Goal: Check status

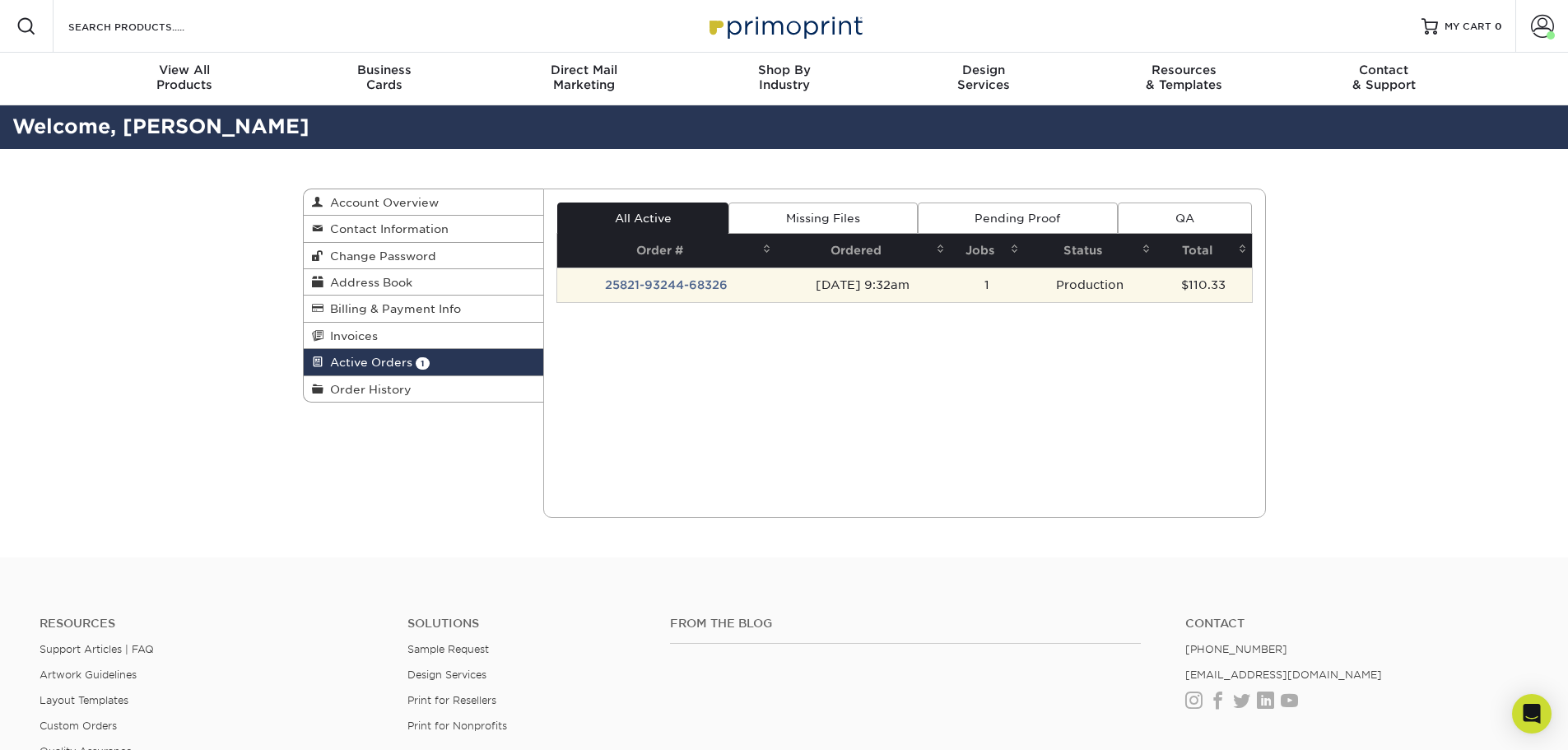
click at [687, 279] on td "25821-93244-68326" at bounding box center [666, 285] width 219 height 35
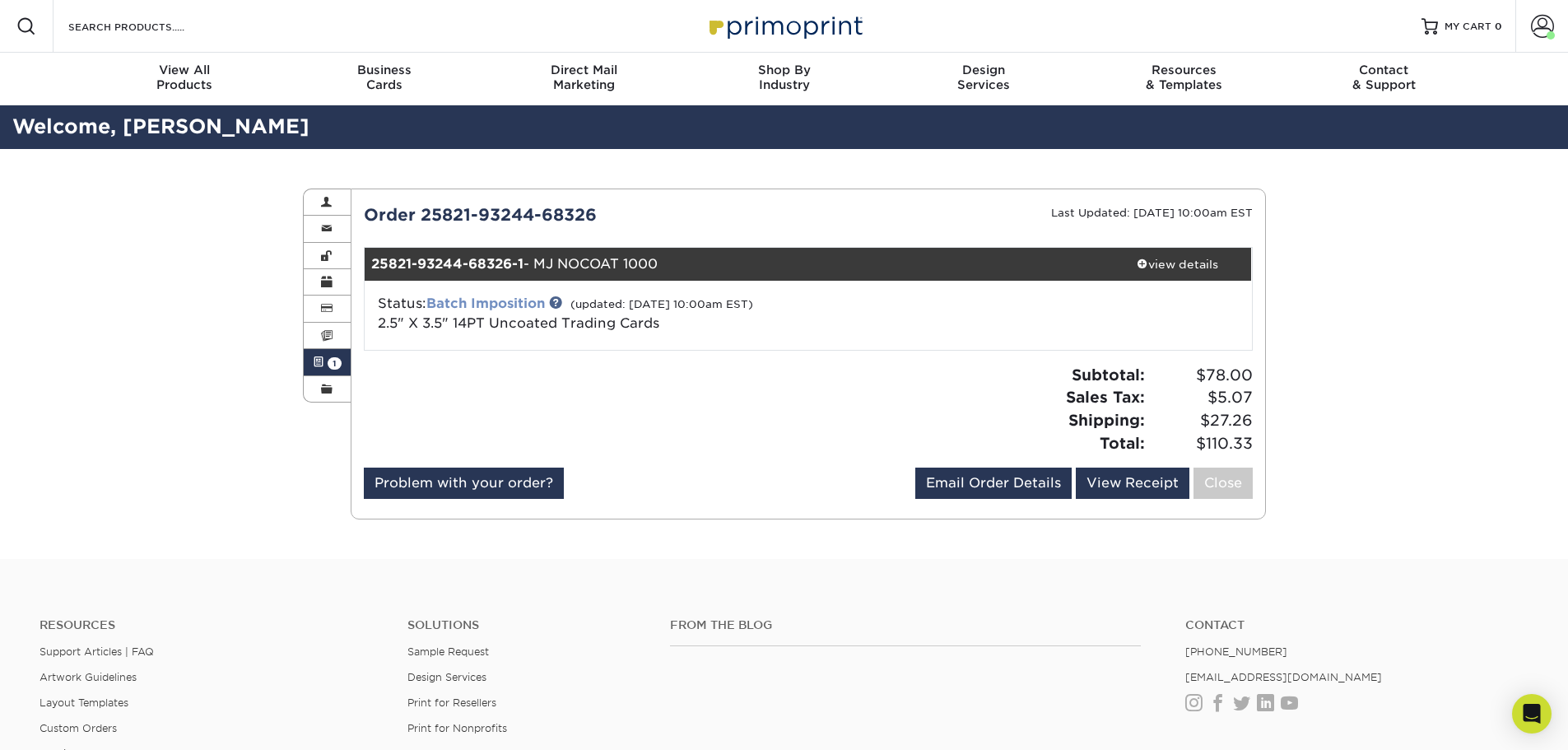
click at [511, 301] on link "Batch Imposition" at bounding box center [485, 303] width 118 height 16
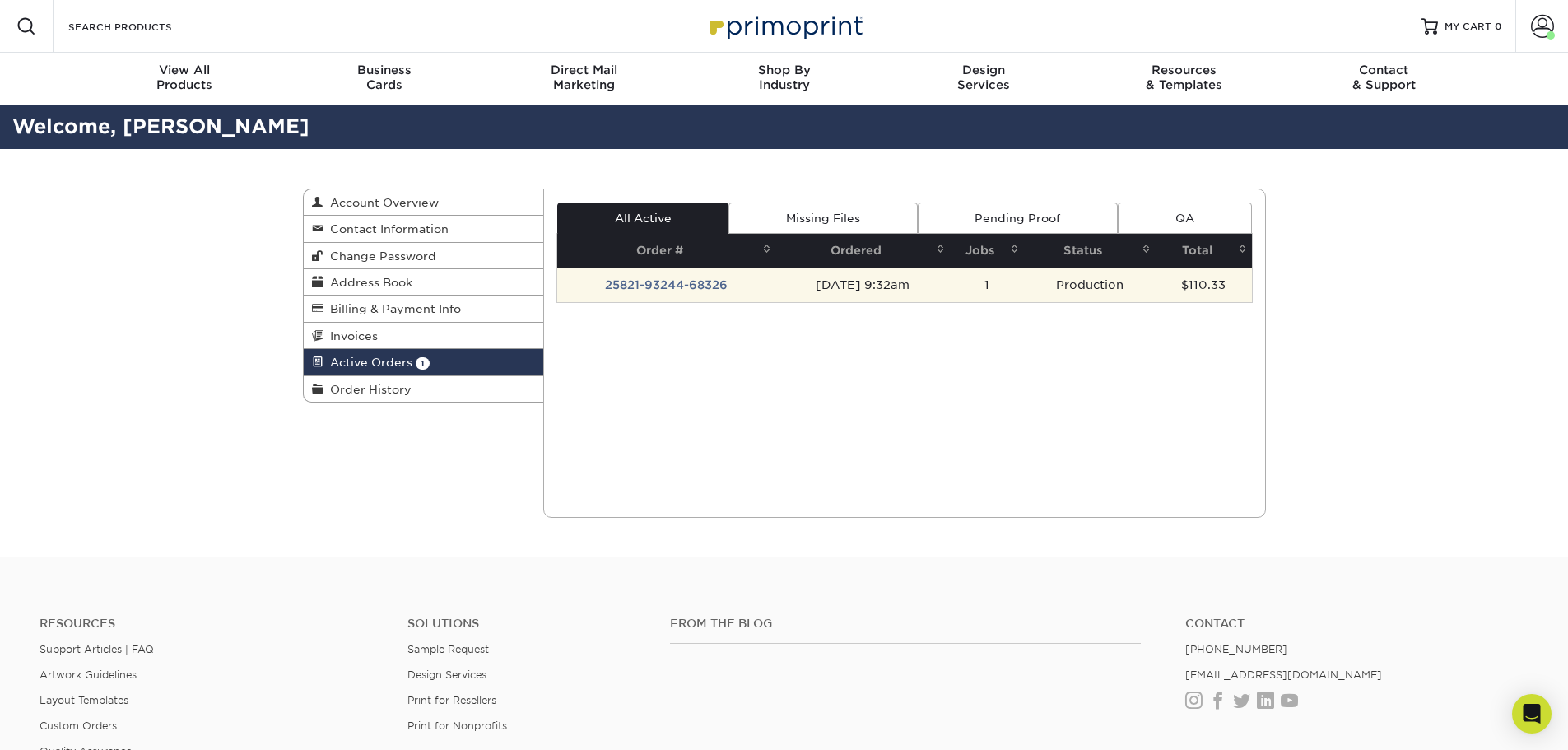
click at [629, 283] on td "25821-93244-68326" at bounding box center [666, 285] width 219 height 35
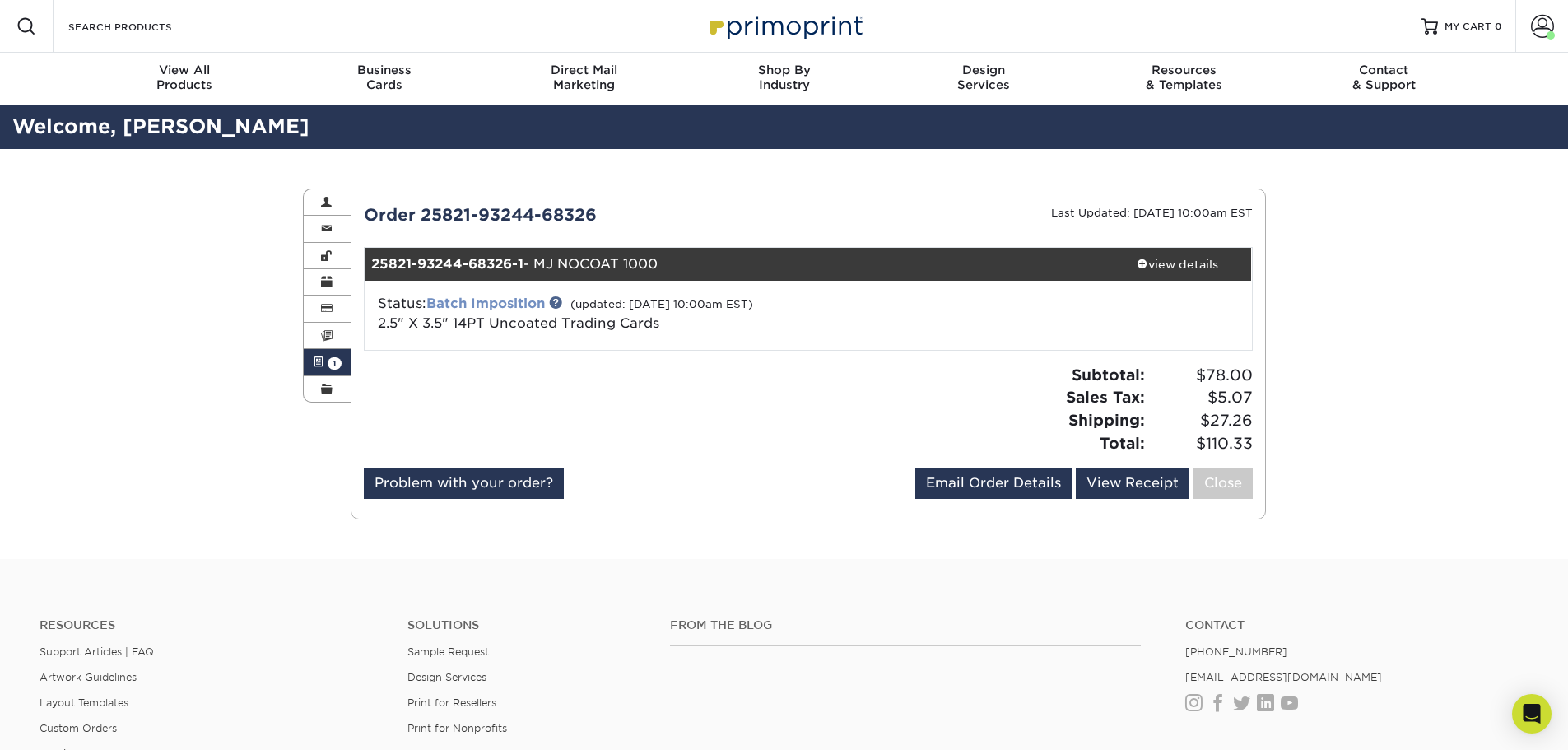
click at [531, 306] on link "Batch Imposition" at bounding box center [485, 303] width 118 height 16
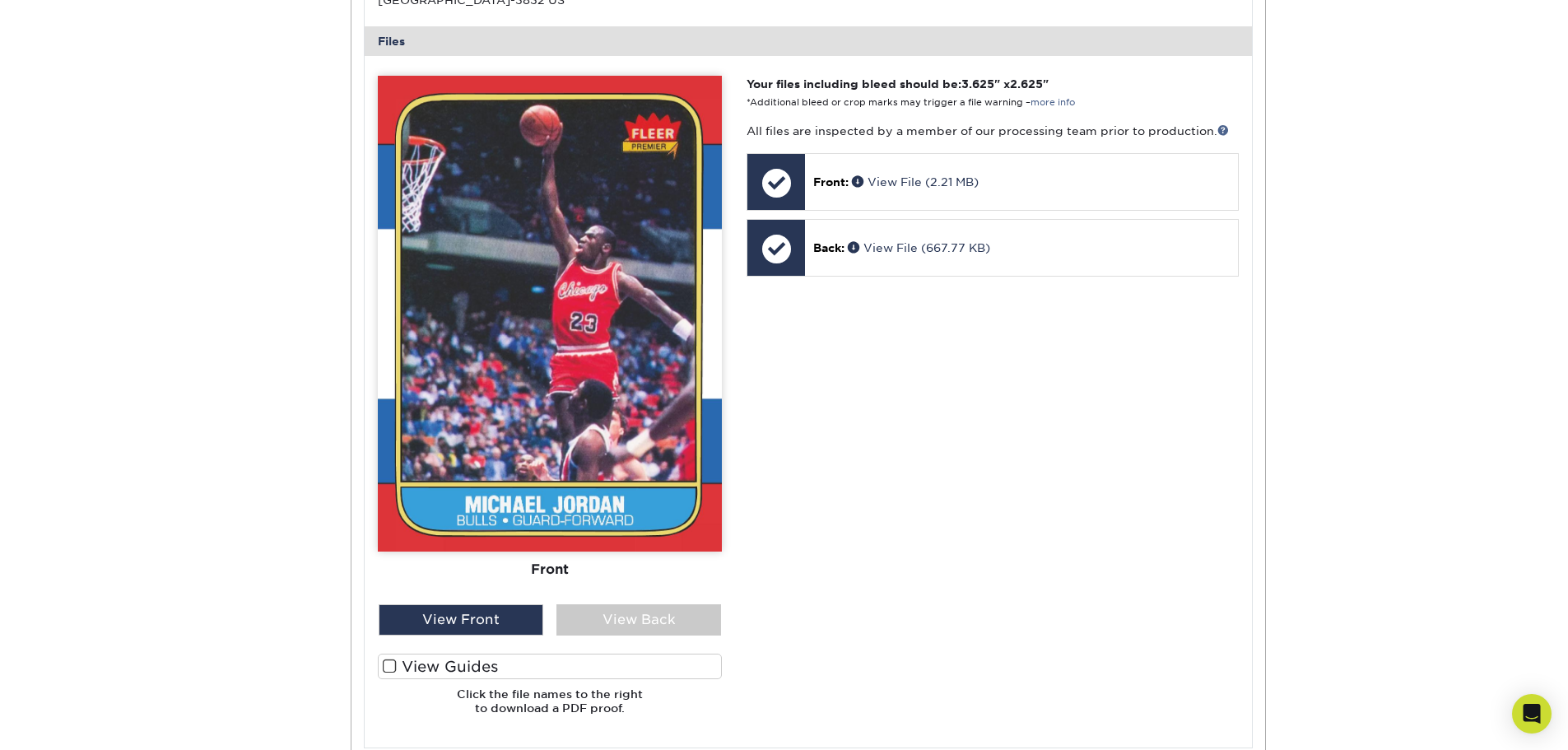
scroll to position [823, 0]
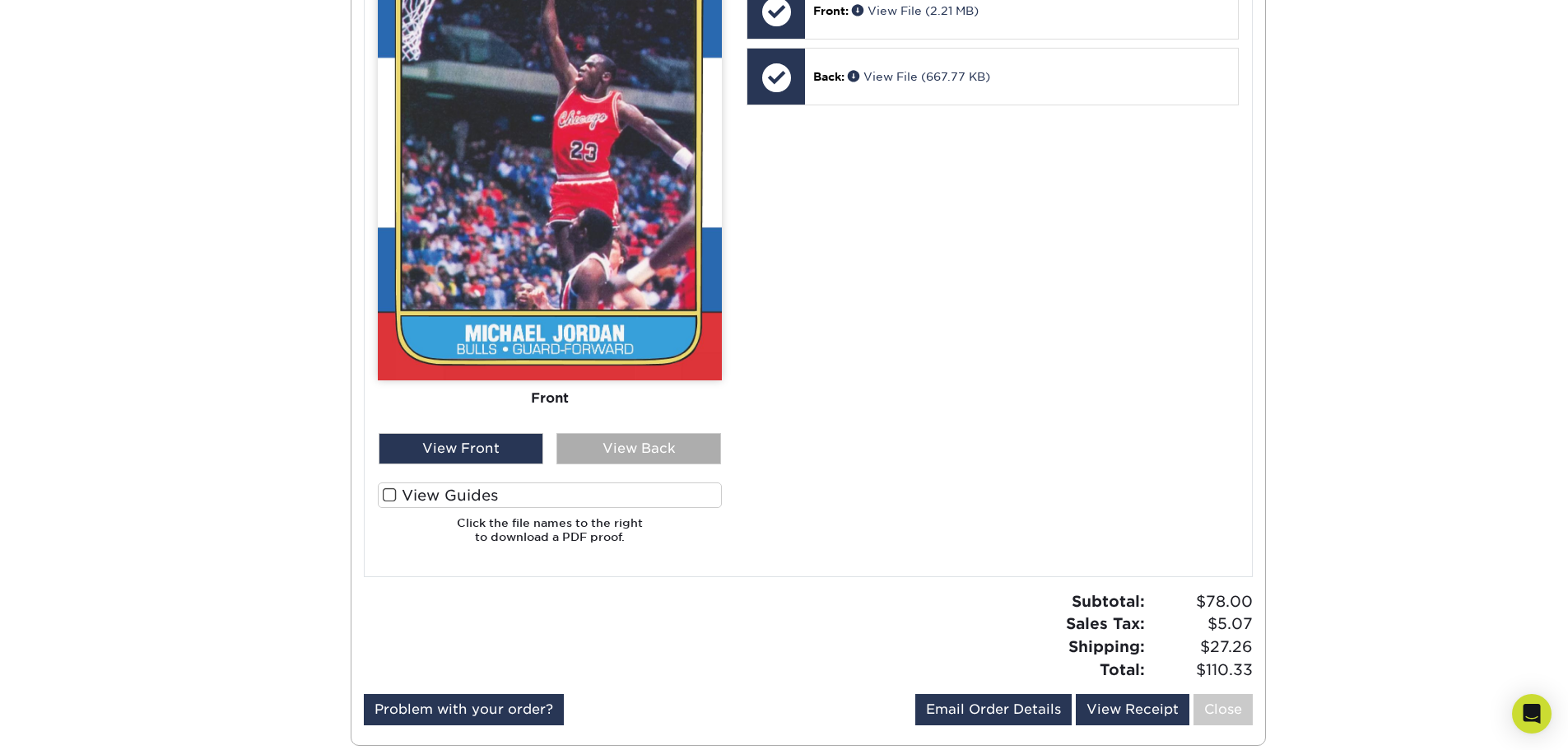
click at [620, 444] on div "View Back" at bounding box center [638, 449] width 164 height 31
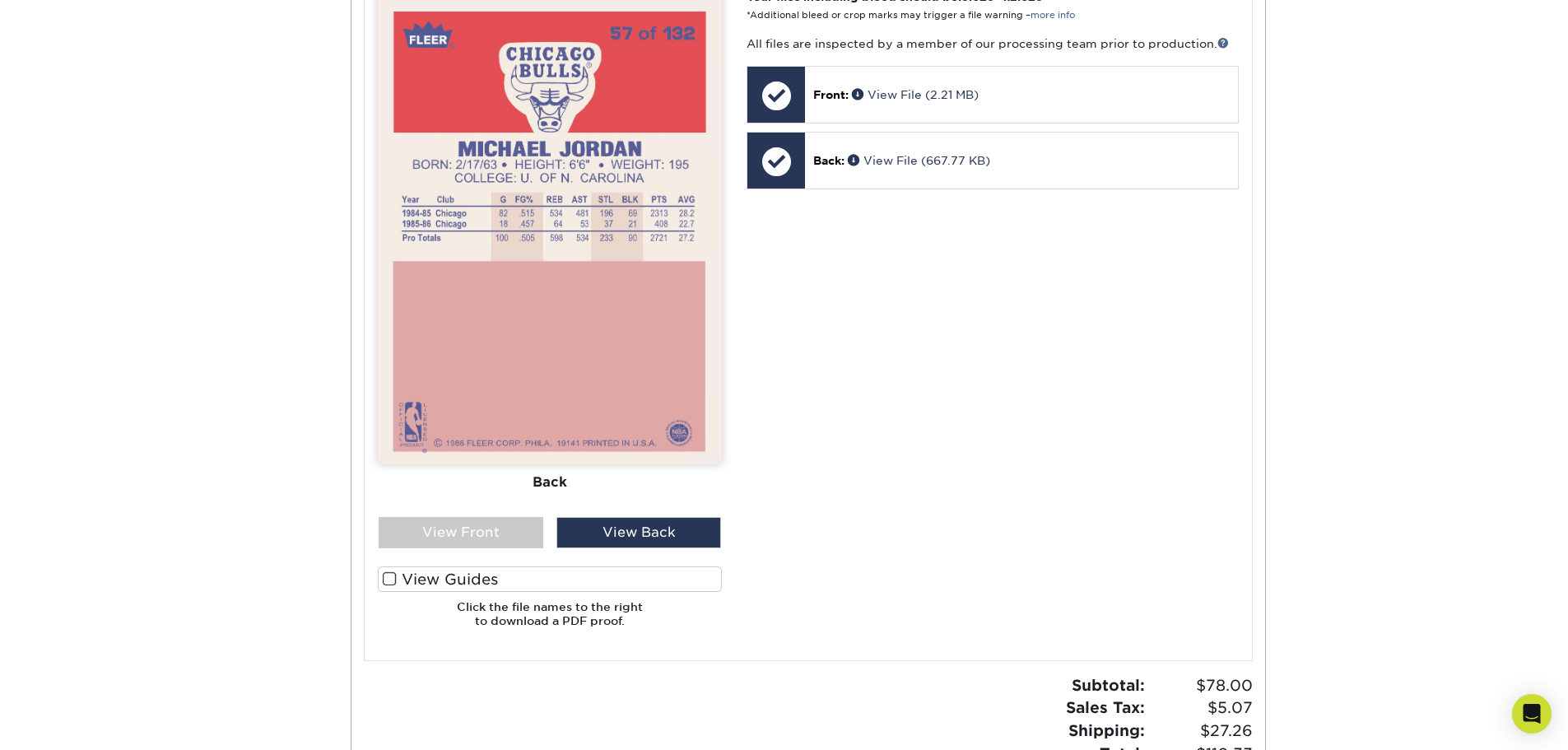
scroll to position [741, 0]
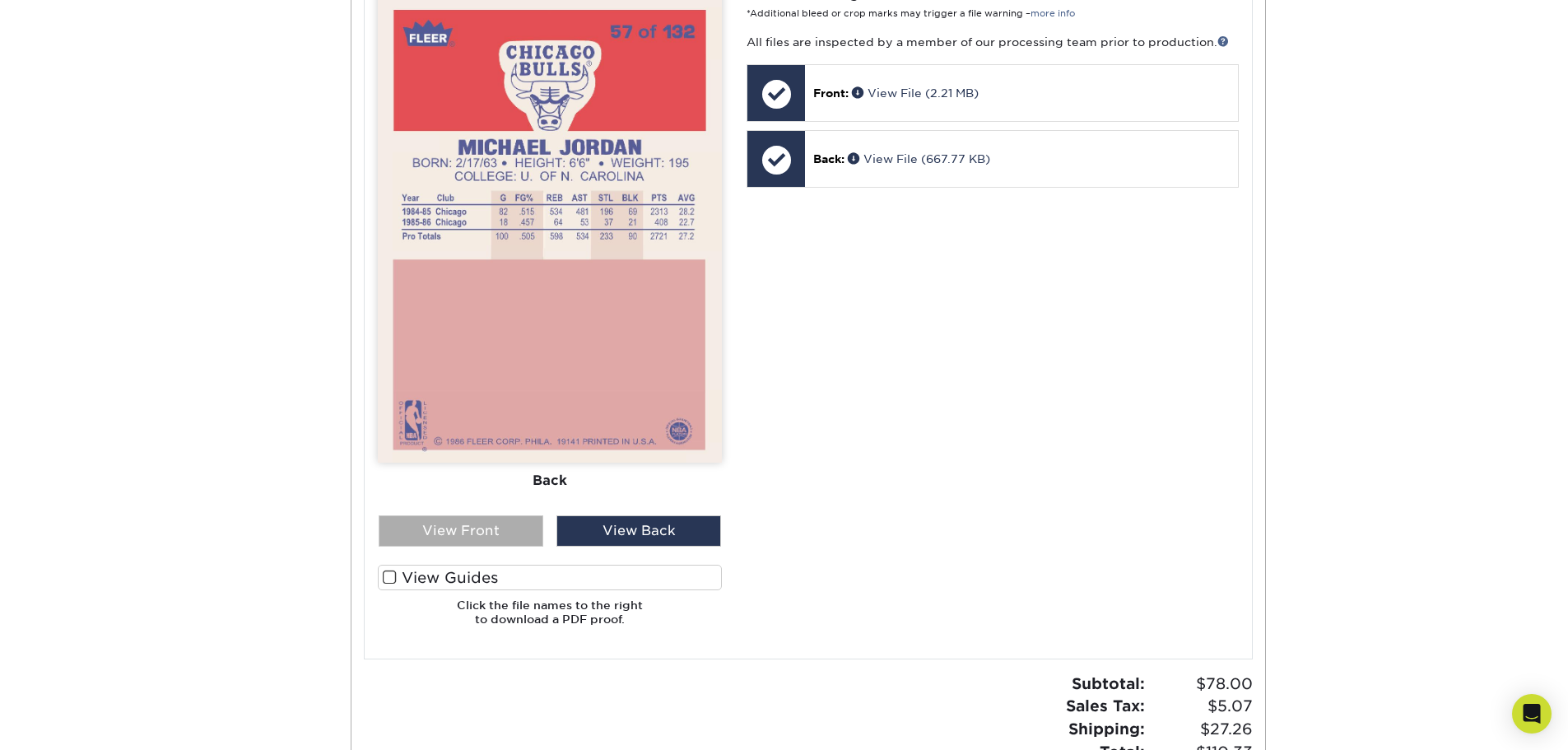
click at [492, 528] on div "View Front" at bounding box center [460, 531] width 164 height 31
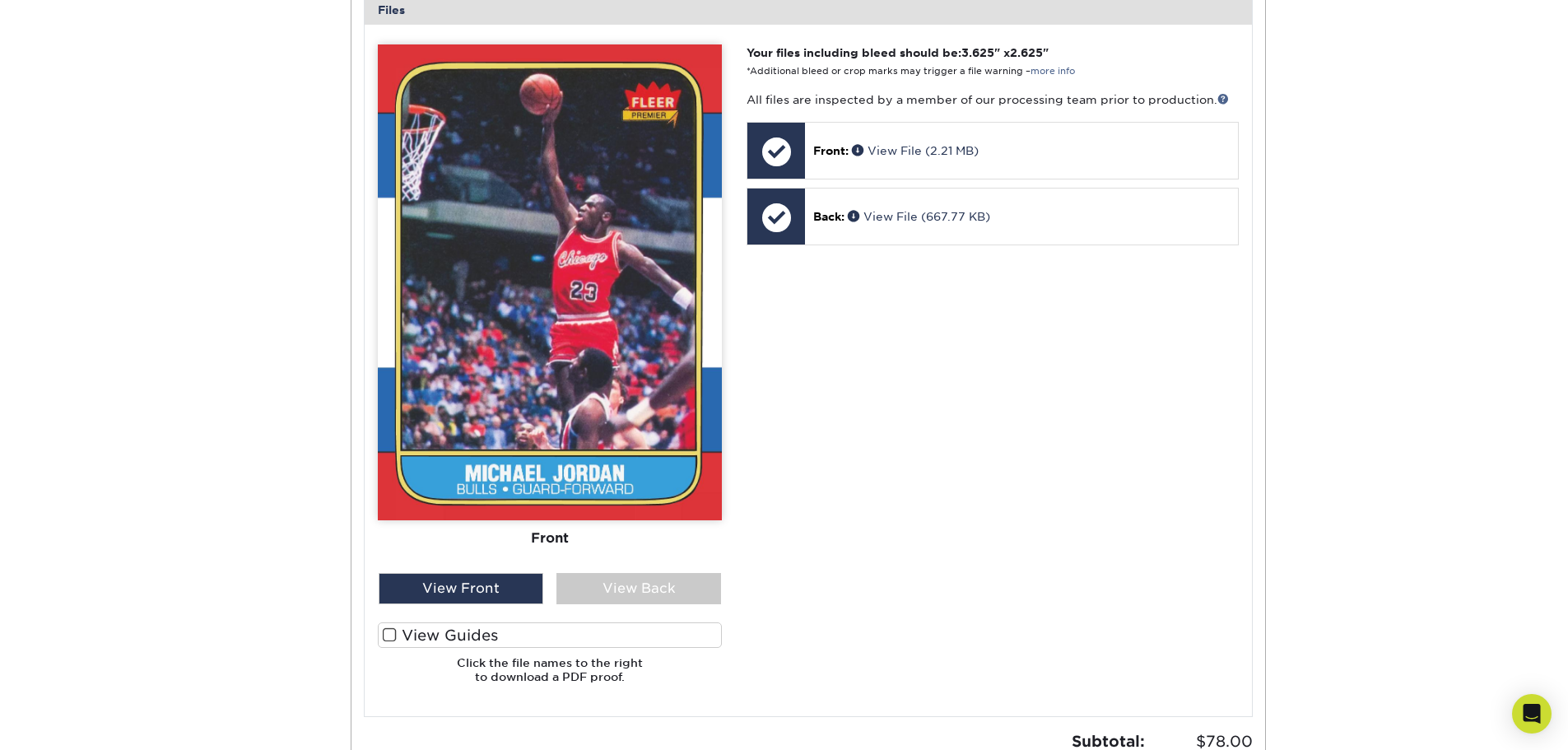
scroll to position [658, 0]
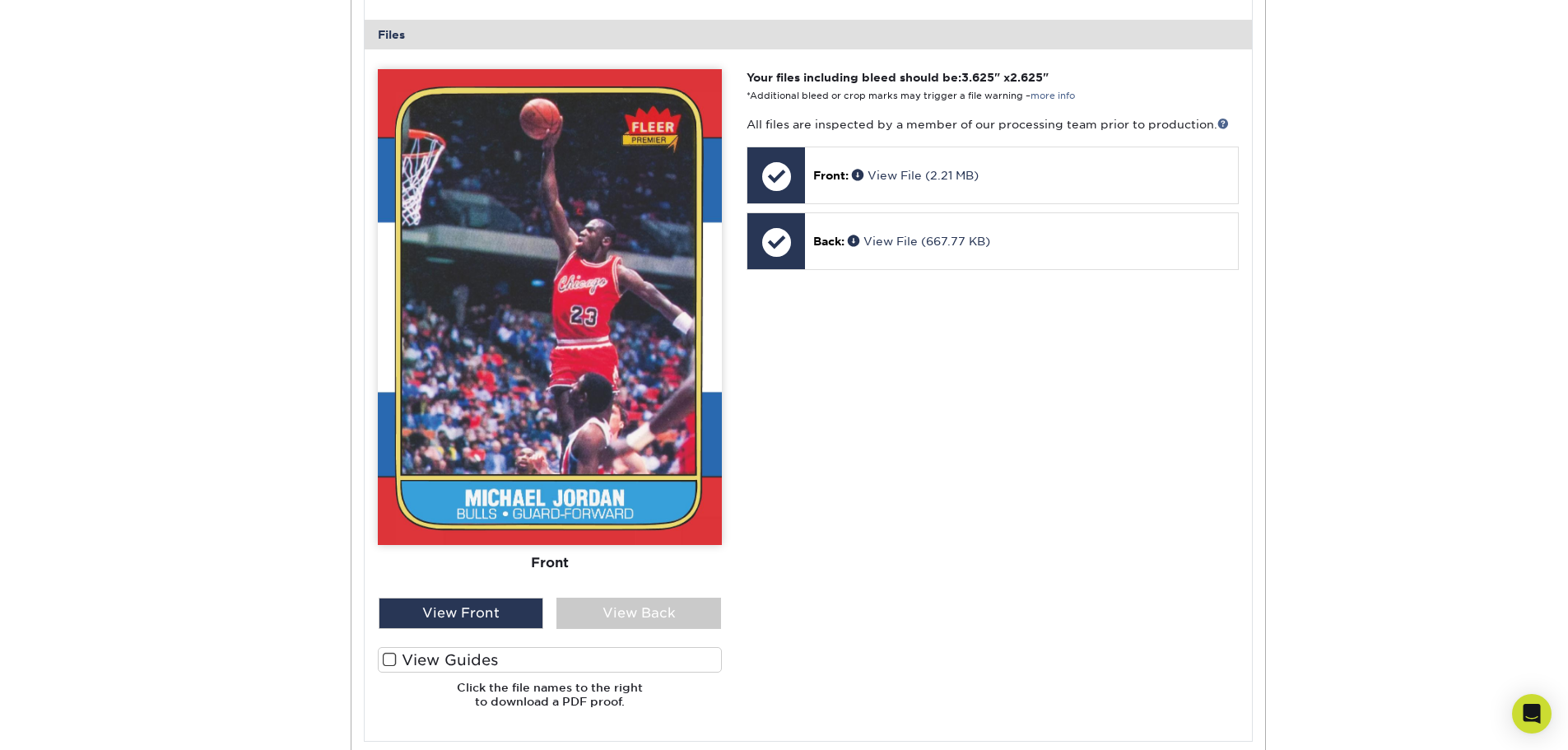
click at [676, 176] on img at bounding box center [549, 307] width 344 height 476
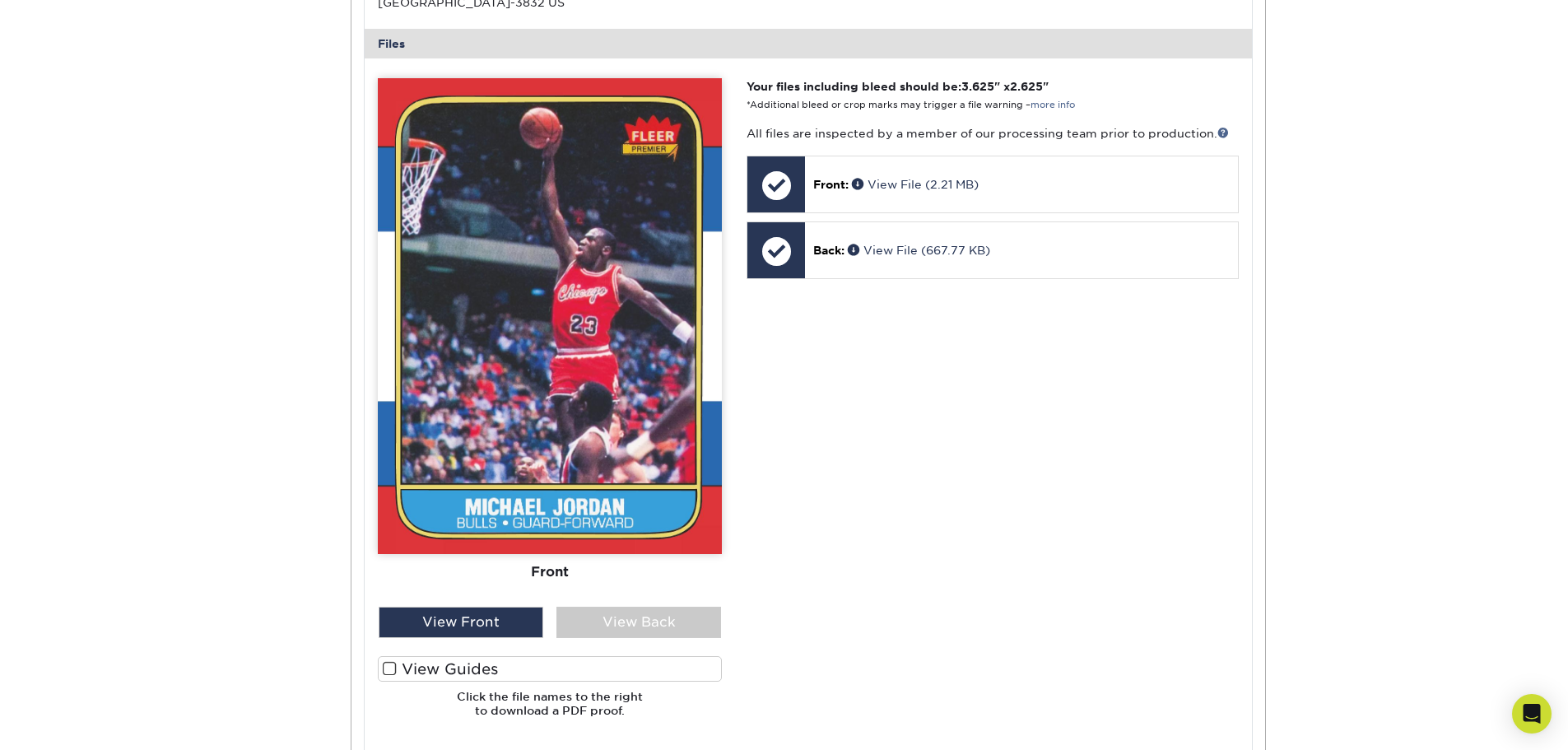
scroll to position [648, 0]
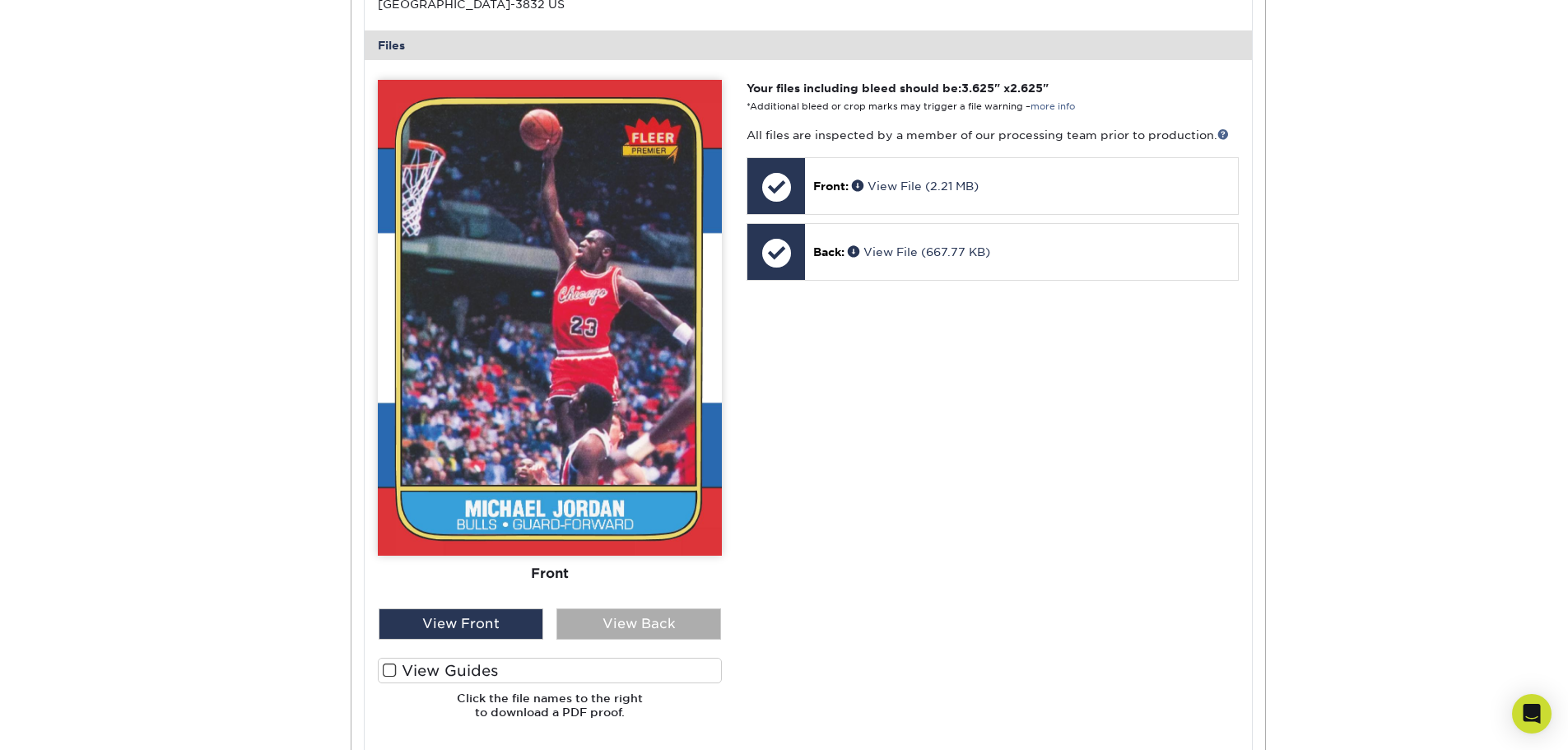
click at [654, 629] on div "View Back" at bounding box center [638, 624] width 164 height 31
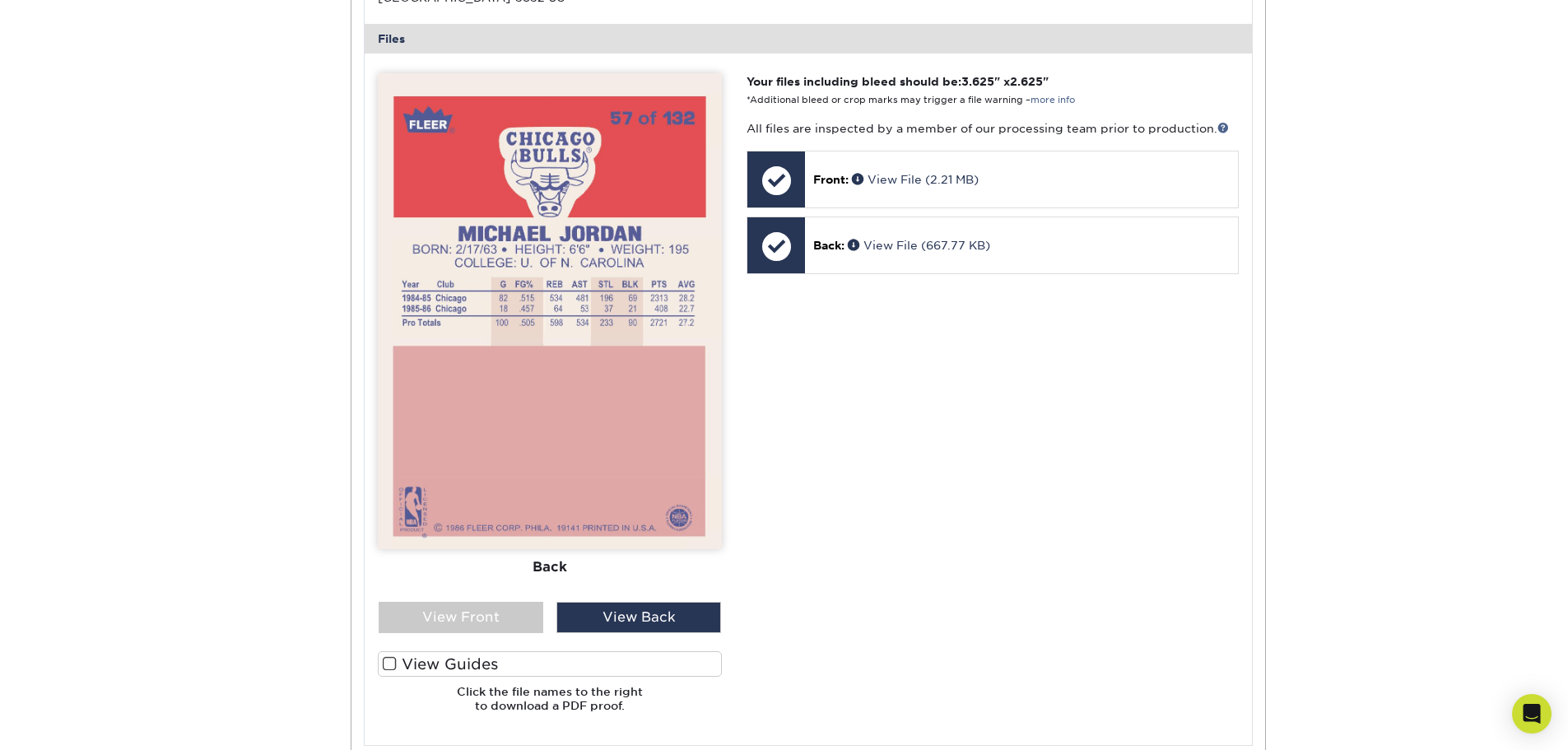
scroll to position [655, 0]
click at [492, 368] on img at bounding box center [549, 311] width 344 height 476
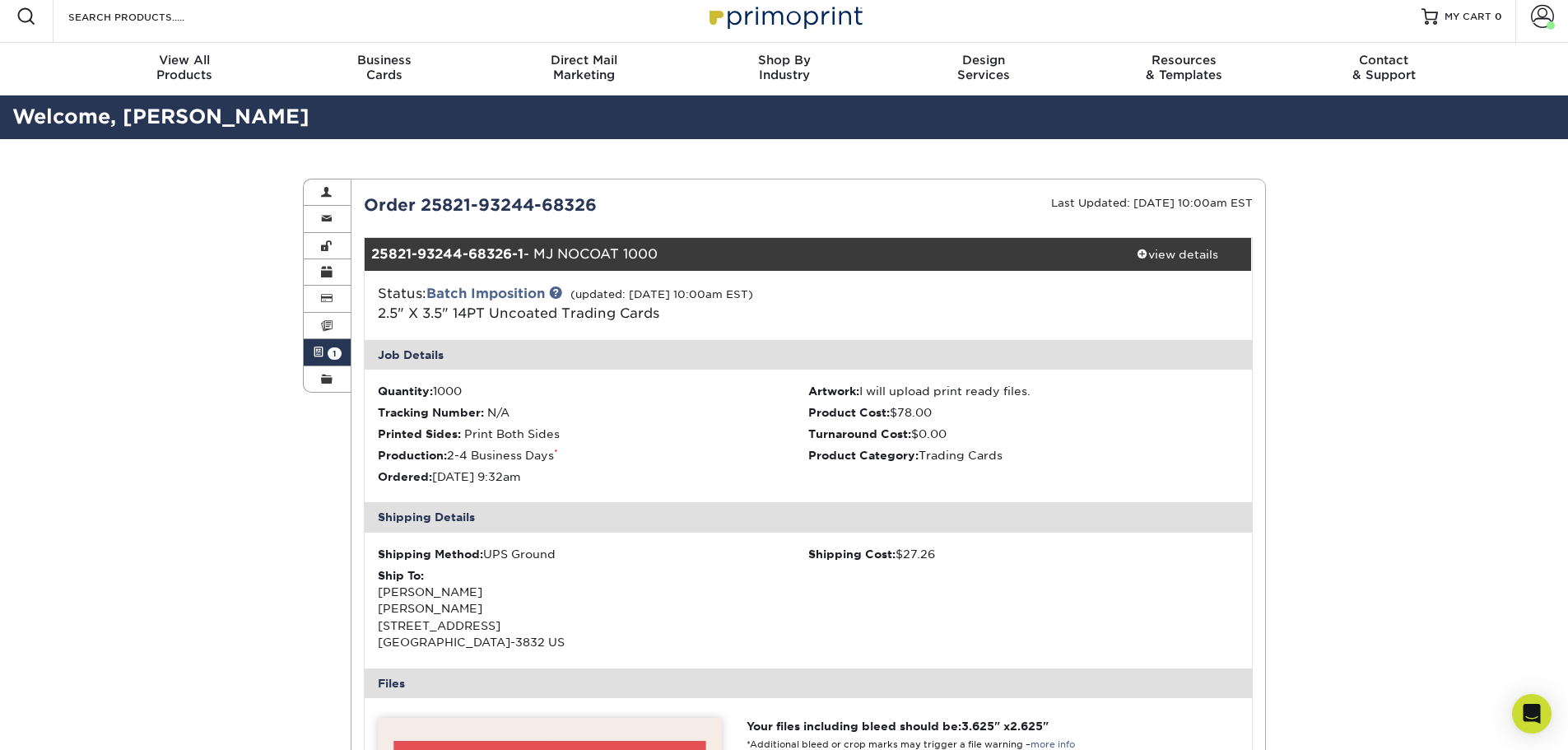
scroll to position [0, 0]
